Goal: Use online tool/utility: Utilize a website feature to perform a specific function

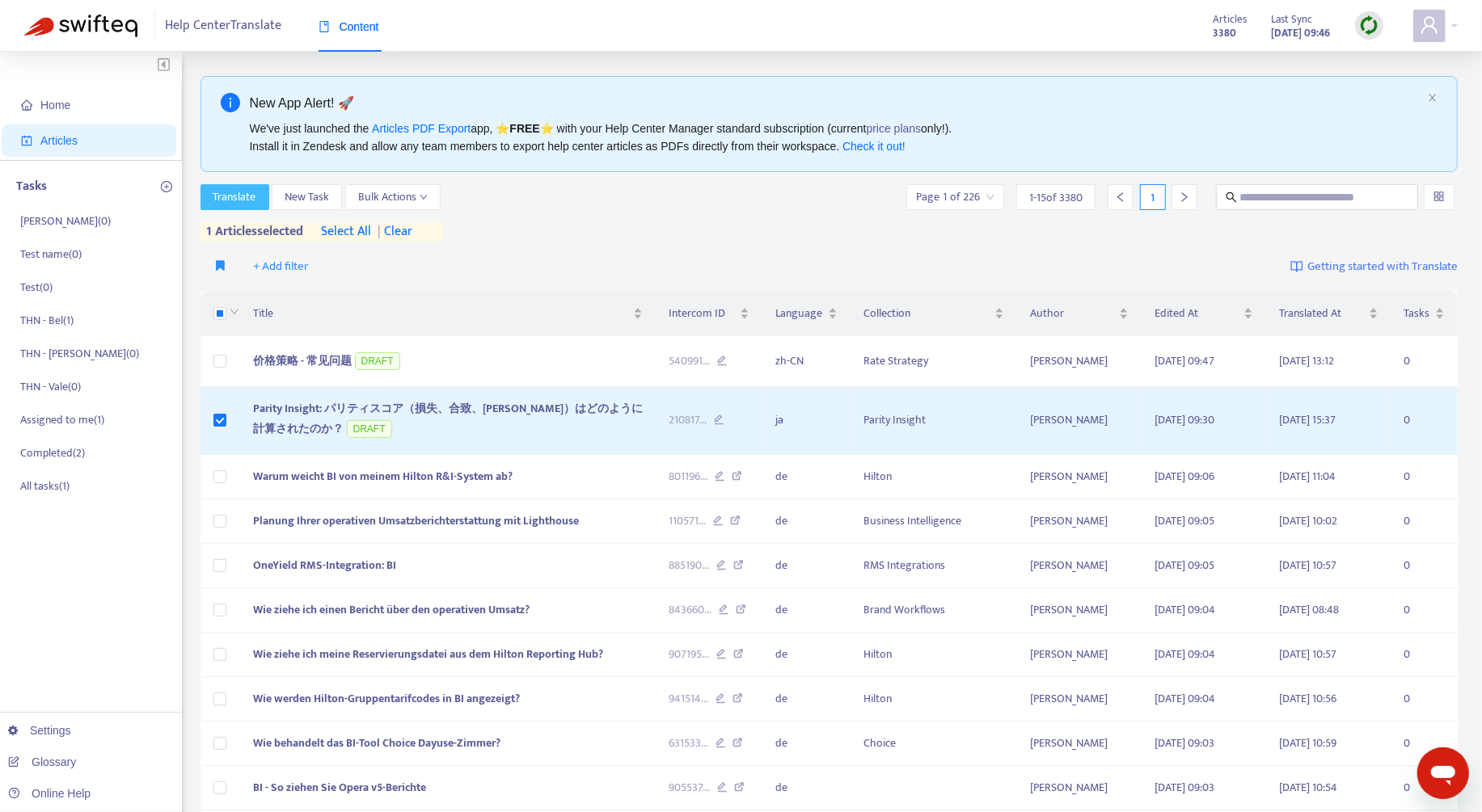
click at [247, 201] on span "Translate" at bounding box center [234, 197] width 43 height 18
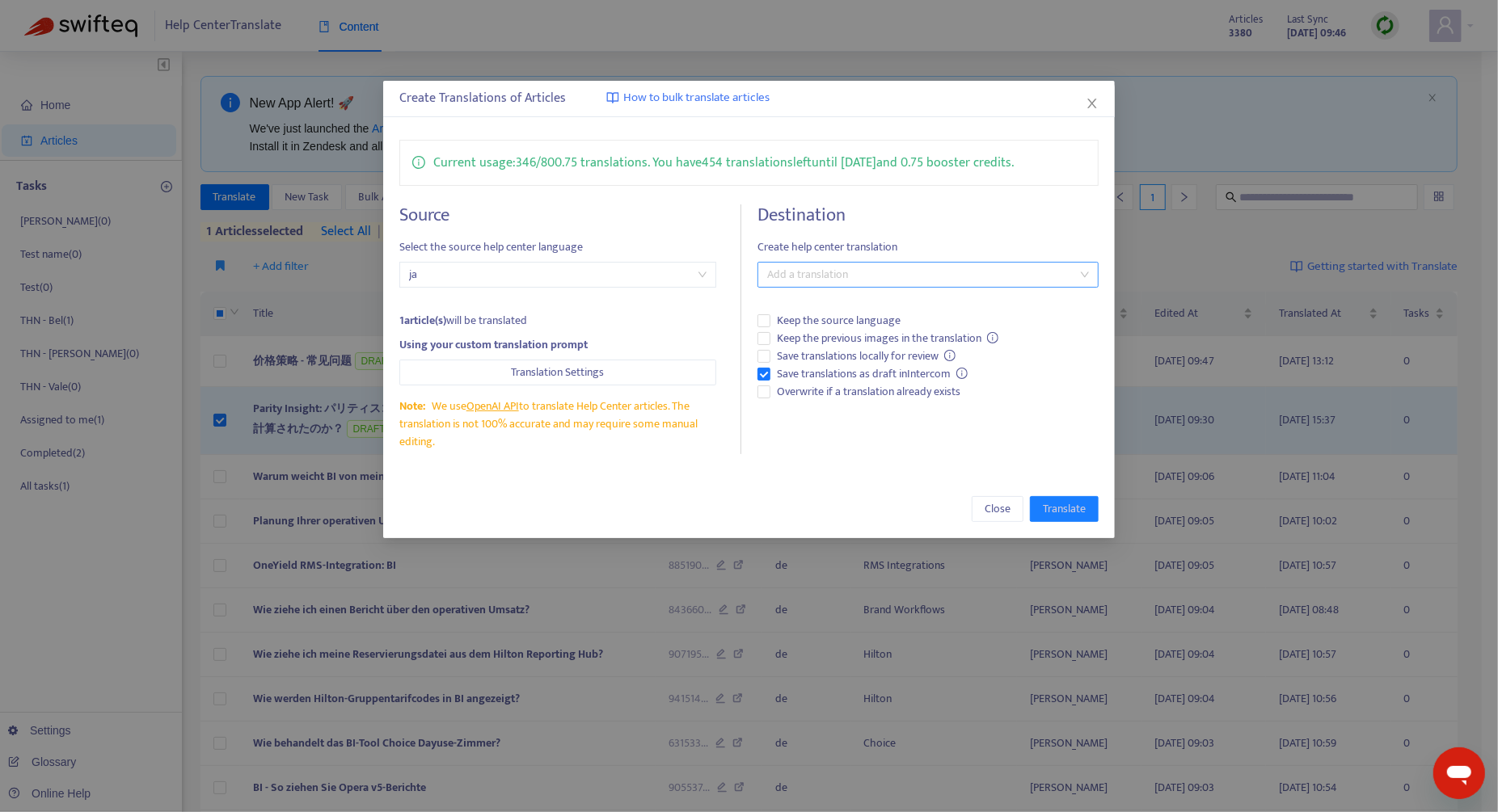
click at [876, 276] on div at bounding box center [920, 275] width 317 height 20
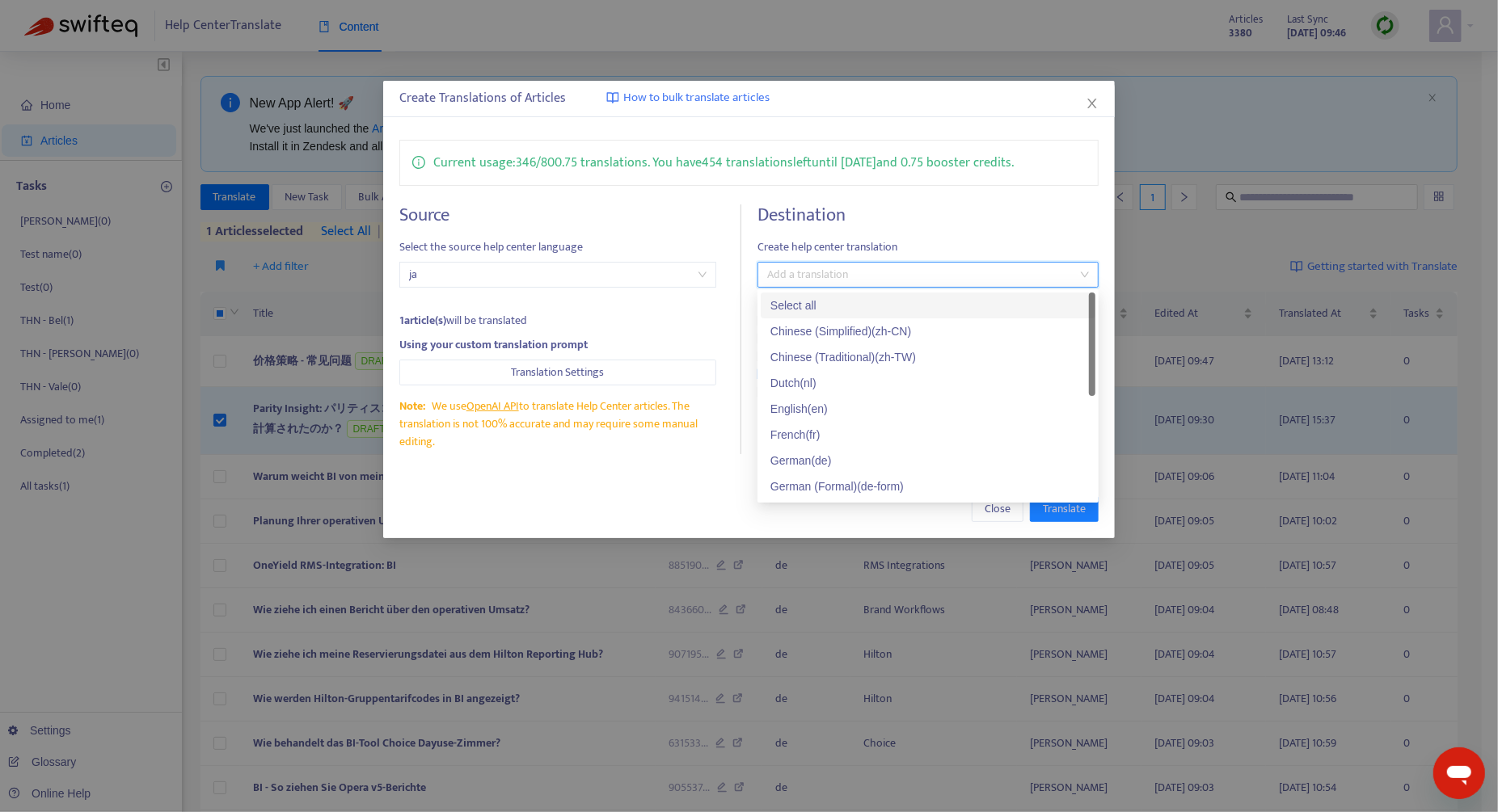
click at [876, 276] on div at bounding box center [920, 275] width 317 height 20
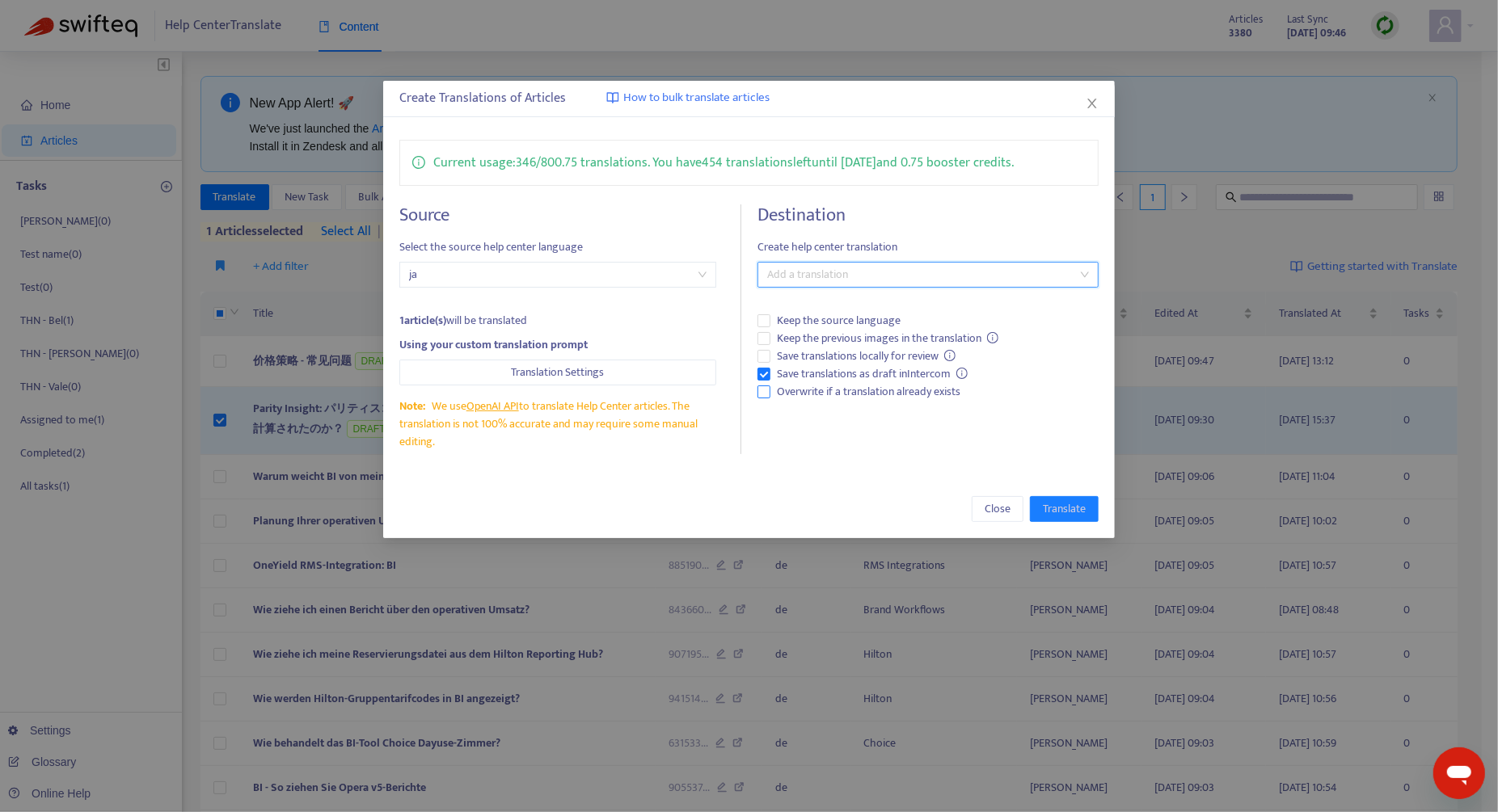
click at [845, 398] on span "Overwrite if a translation already exists" at bounding box center [868, 392] width 196 height 18
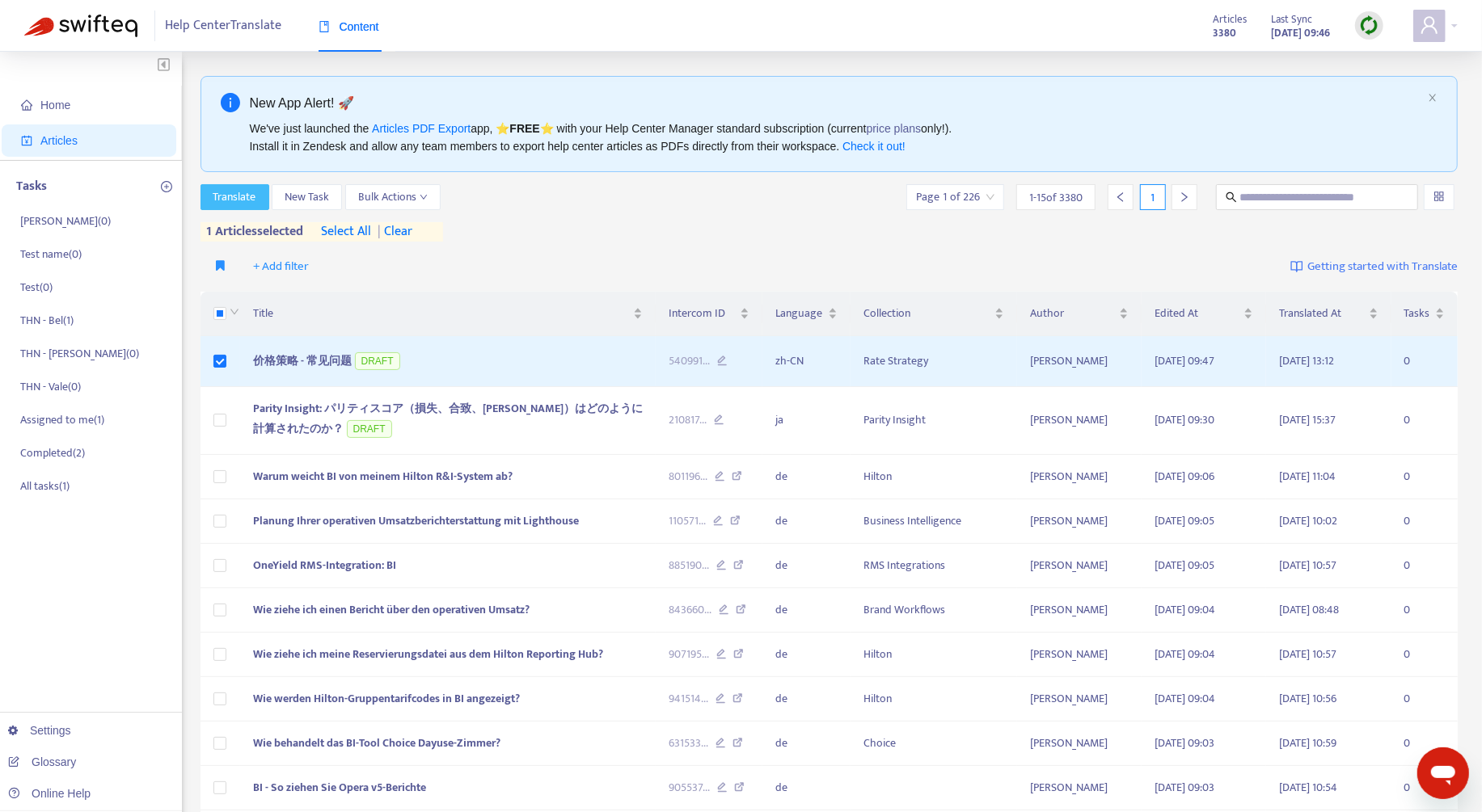
click at [217, 209] on button "Translate" at bounding box center [234, 197] width 68 height 26
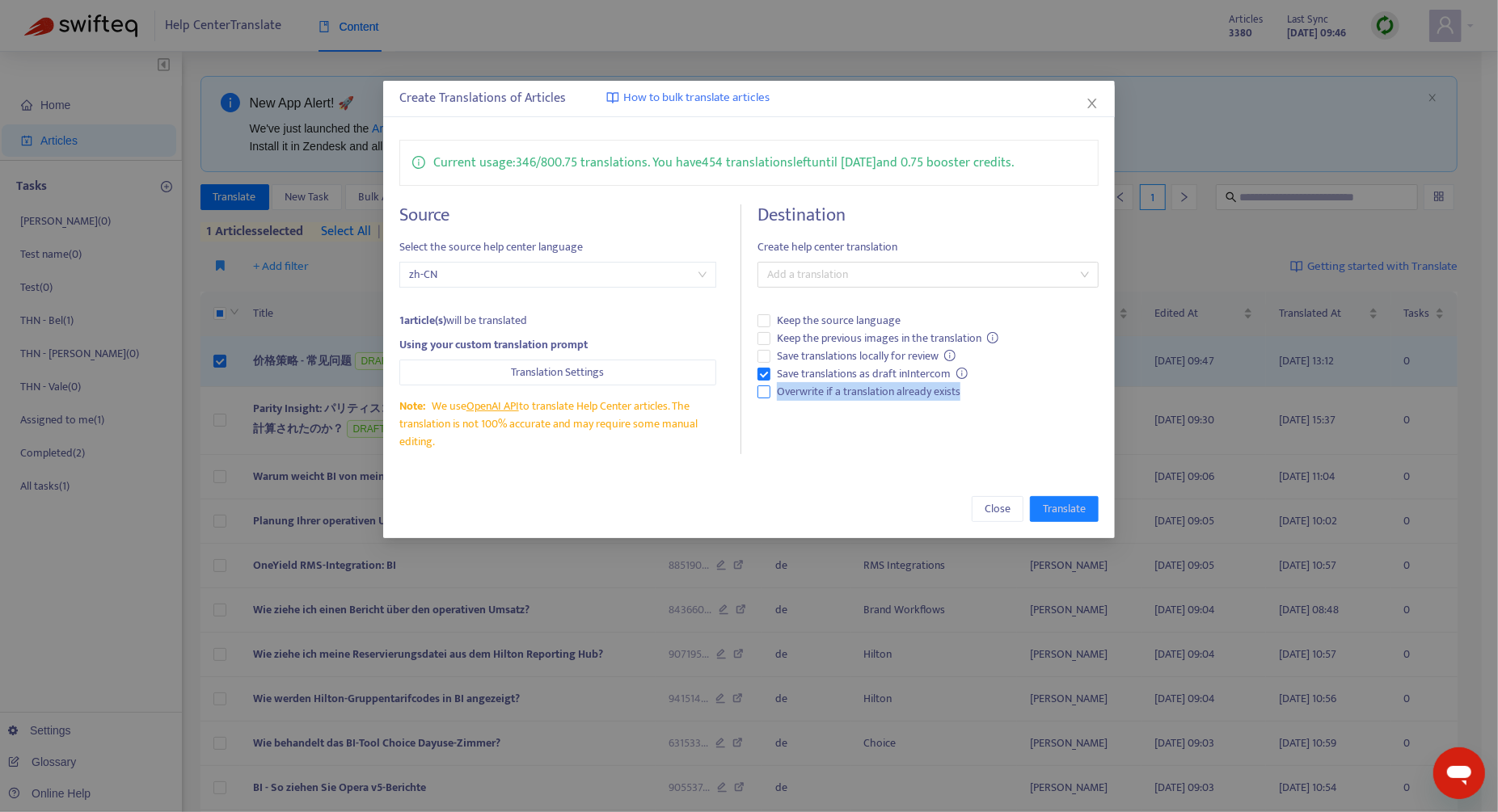
drag, startPoint x: 975, startPoint y: 386, endPoint x: 776, endPoint y: 395, distance: 199.2
click at [776, 395] on label "Overwrite if a translation already exists" at bounding box center [928, 392] width 341 height 18
copy span "Overwrite if a translation already exists"
